Goal: Transaction & Acquisition: Purchase product/service

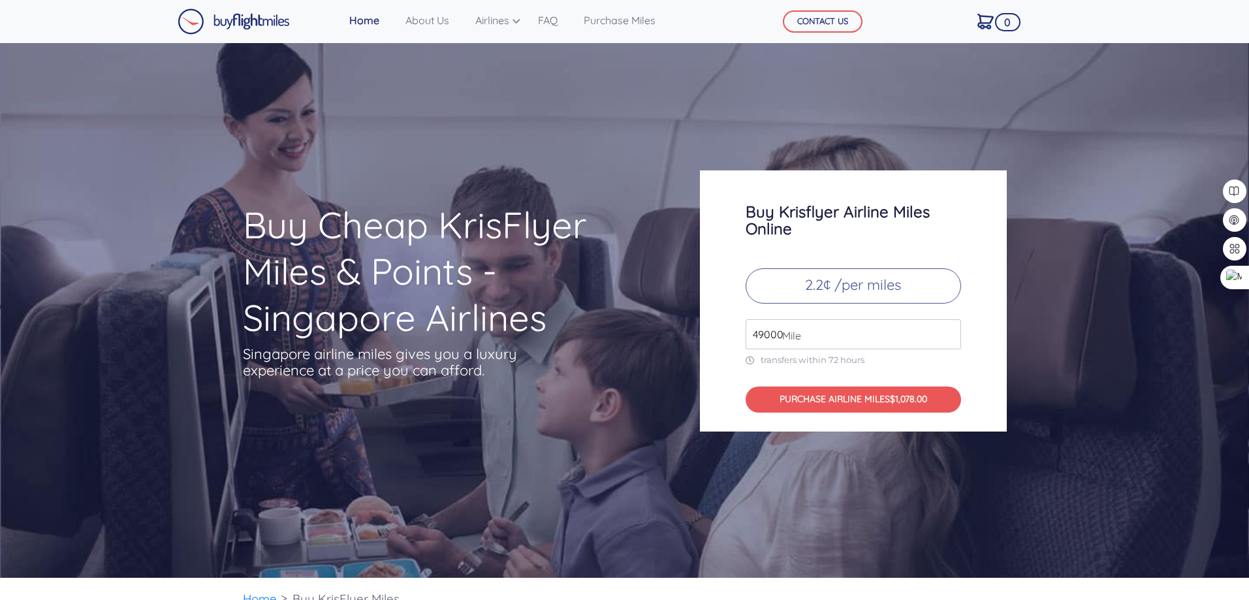
click at [768, 336] on input "49000" at bounding box center [853, 334] width 215 height 30
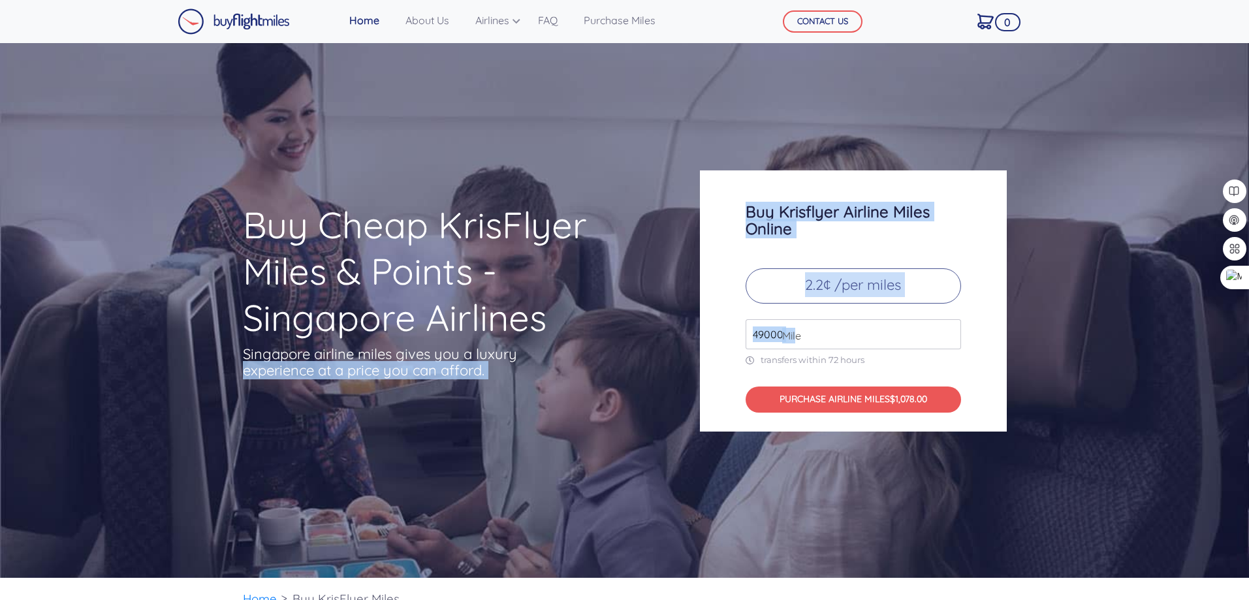
drag, startPoint x: 797, startPoint y: 334, endPoint x: 550, endPoint y: 348, distance: 247.2
click at [550, 348] on div "Buy Cheap KrisFlyer Miles & Points - Singapore Airlines Singapore airline miles…" at bounding box center [625, 300] width 784 height 261
click at [767, 317] on div "Buy Krisflyer Airline Miles Online 2.2¢ /per miles 49000 Mile transfers within …" at bounding box center [853, 300] width 307 height 261
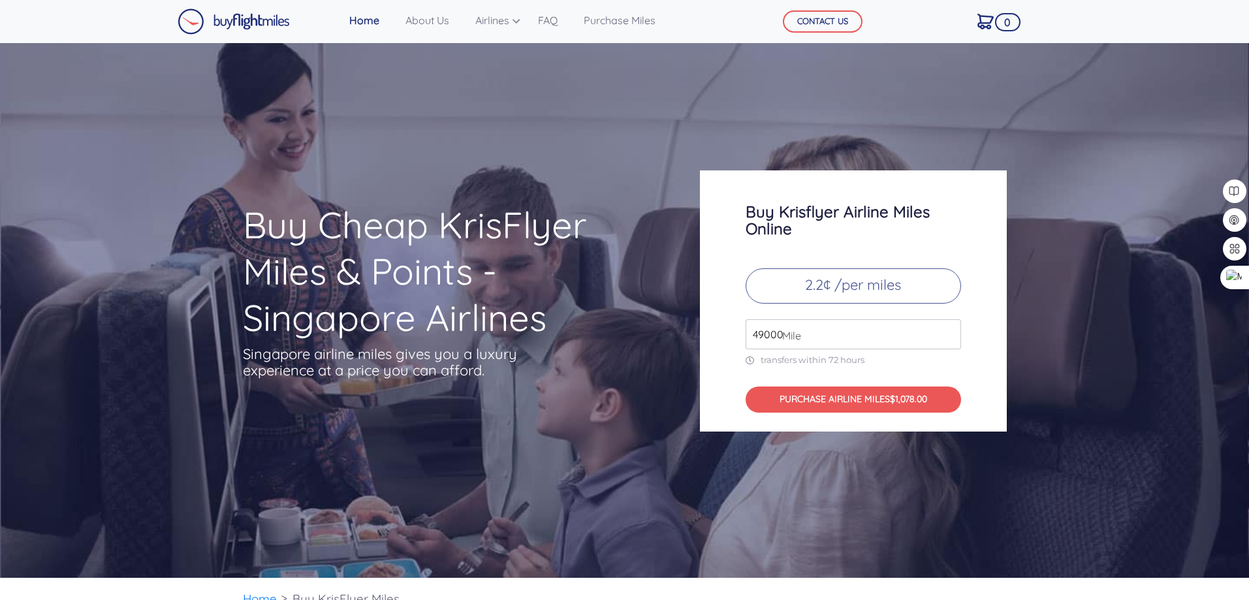
click at [751, 334] on input "49000" at bounding box center [853, 334] width 215 height 30
type input "30500"
click at [977, 226] on div "Buy Krisflyer Airline Miles Online 2.2¢ /per miles 30500 Mile transfers within …" at bounding box center [853, 300] width 307 height 261
click at [502, 182] on div "Buy Cheap KrisFlyer Miles & Points - Singapore Airlines Singapore airline miles…" at bounding box center [625, 300] width 784 height 261
drag, startPoint x: 951, startPoint y: 186, endPoint x: 965, endPoint y: 268, distance: 83.5
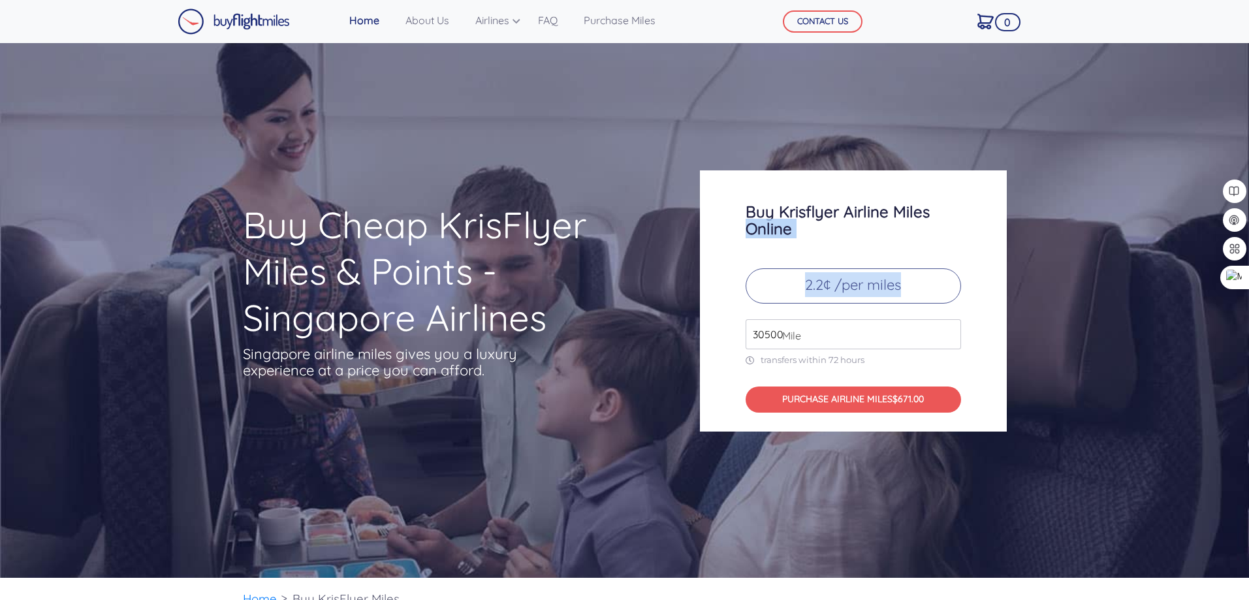
click at [965, 268] on div "Buy Krisflyer Airline Miles Online 2.2¢ /per miles 30500 Mile transfers within …" at bounding box center [853, 300] width 307 height 261
click at [452, 257] on h1 "Buy Cheap KrisFlyer Miles & Points - Singapore Airlines" at bounding box center [446, 271] width 406 height 139
